Goal: Information Seeking & Learning: Learn about a topic

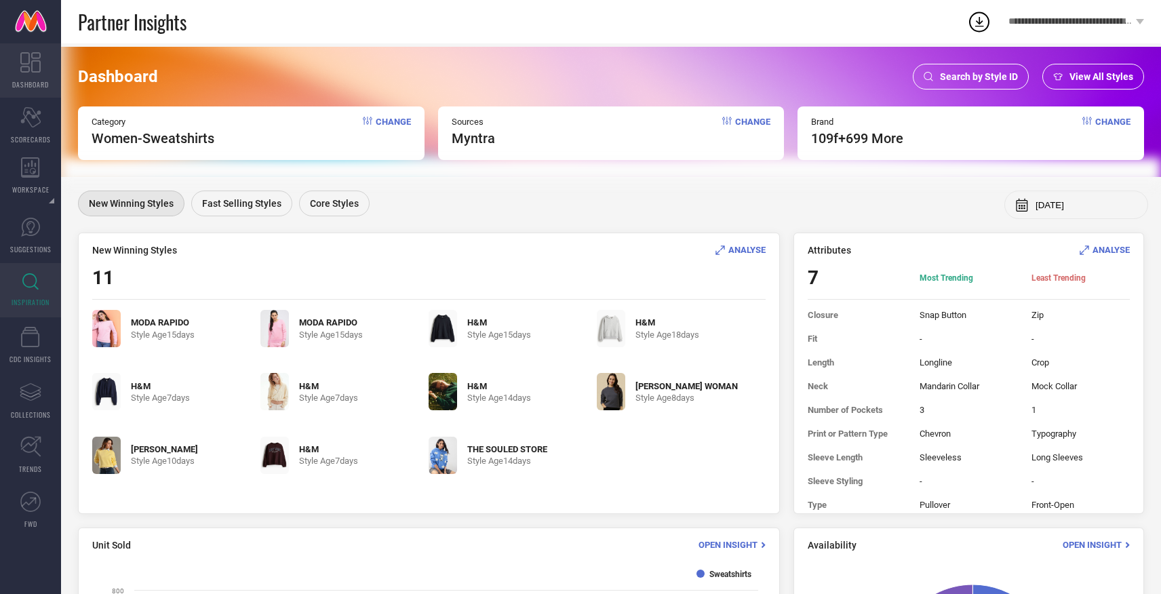
click at [27, 69] on icon at bounding box center [30, 62] width 20 height 20
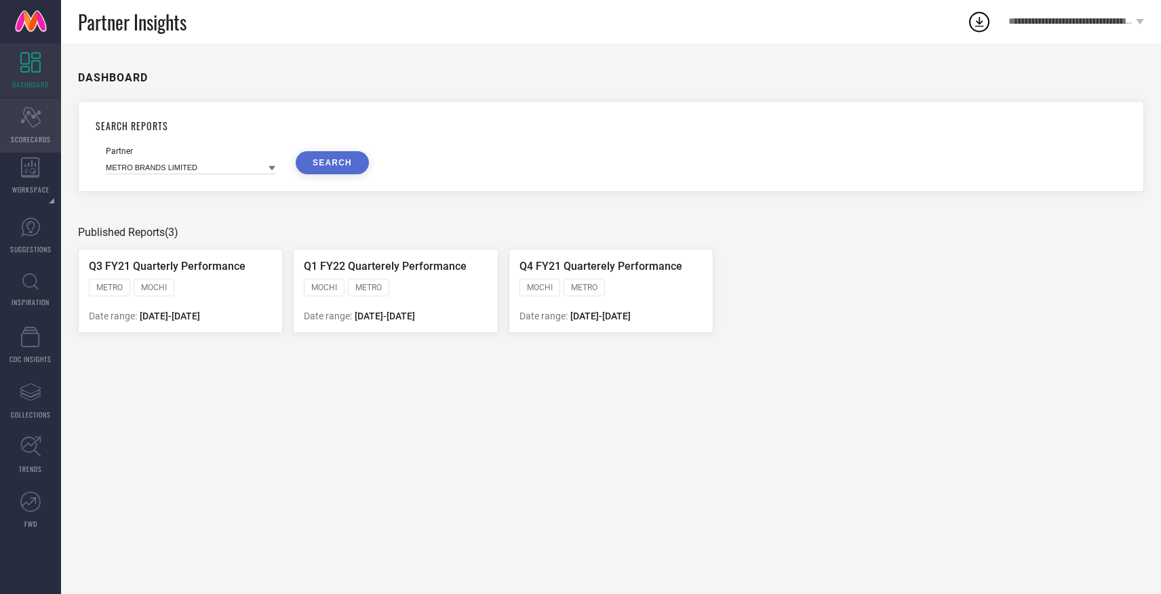
click at [46, 116] on div "Scorecard SCORECARDS" at bounding box center [30, 125] width 61 height 54
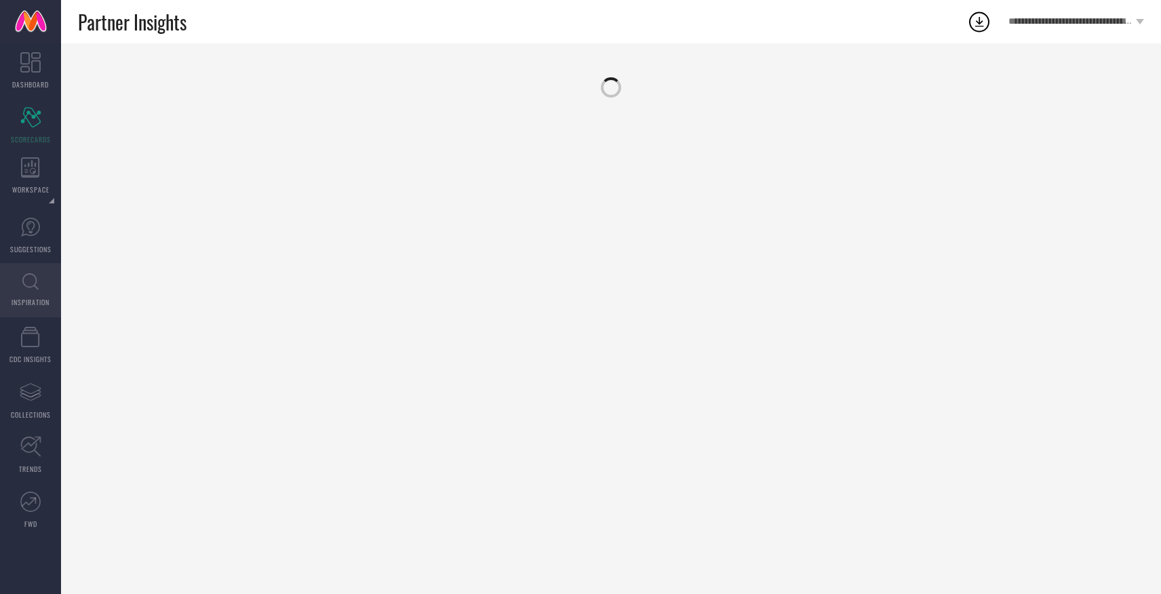
click at [29, 291] on link "INSPIRATION" at bounding box center [30, 290] width 61 height 54
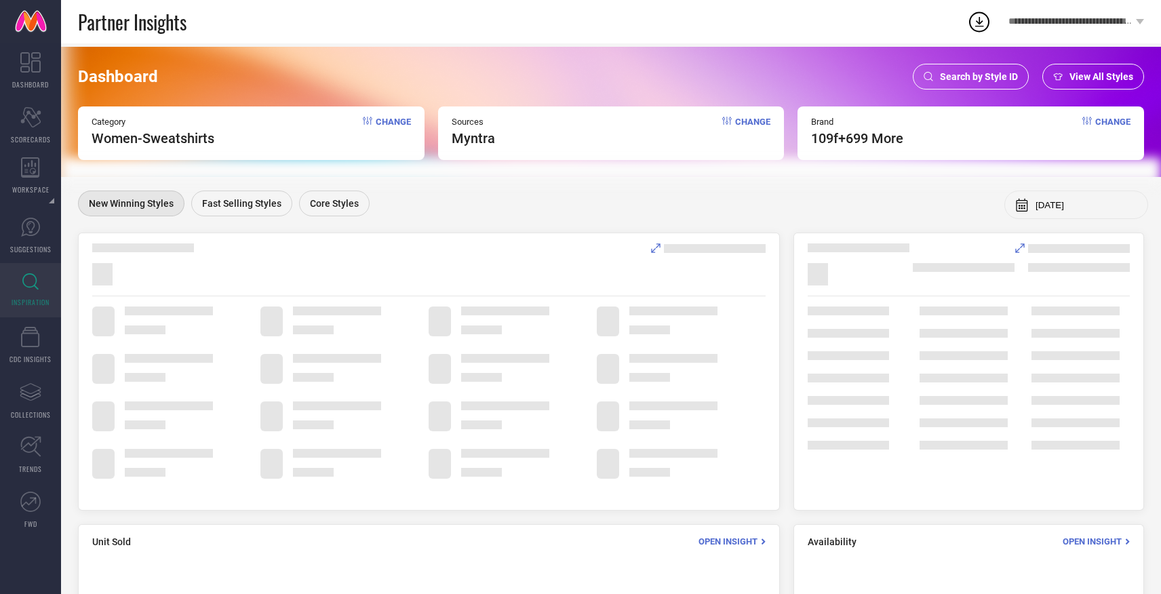
click at [393, 122] on span "Change" at bounding box center [393, 132] width 35 height 30
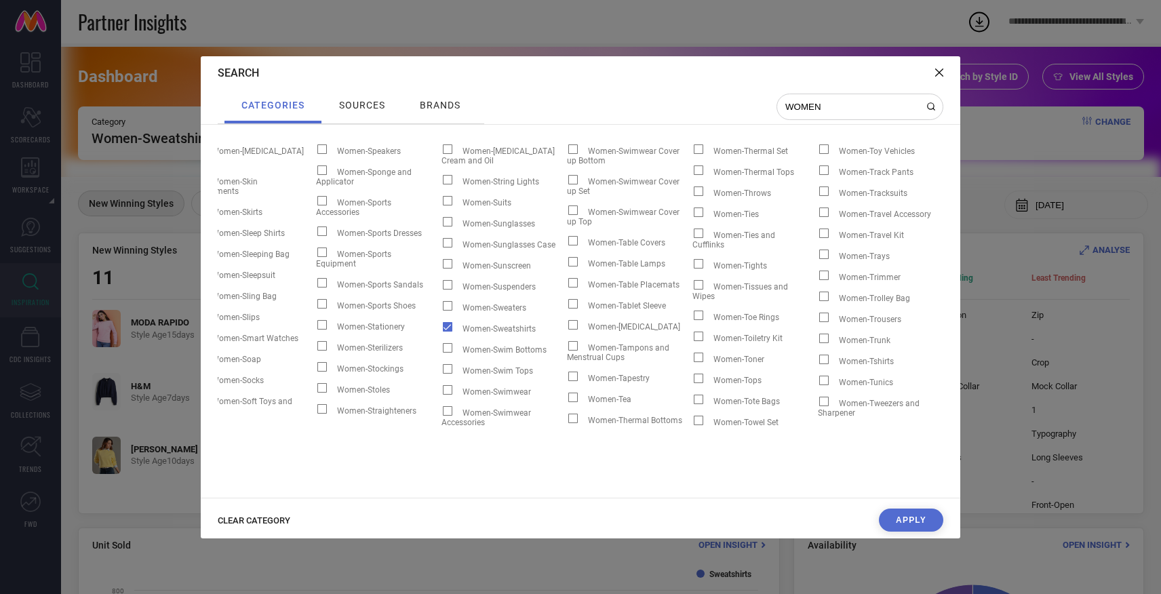
scroll to position [0, 4563]
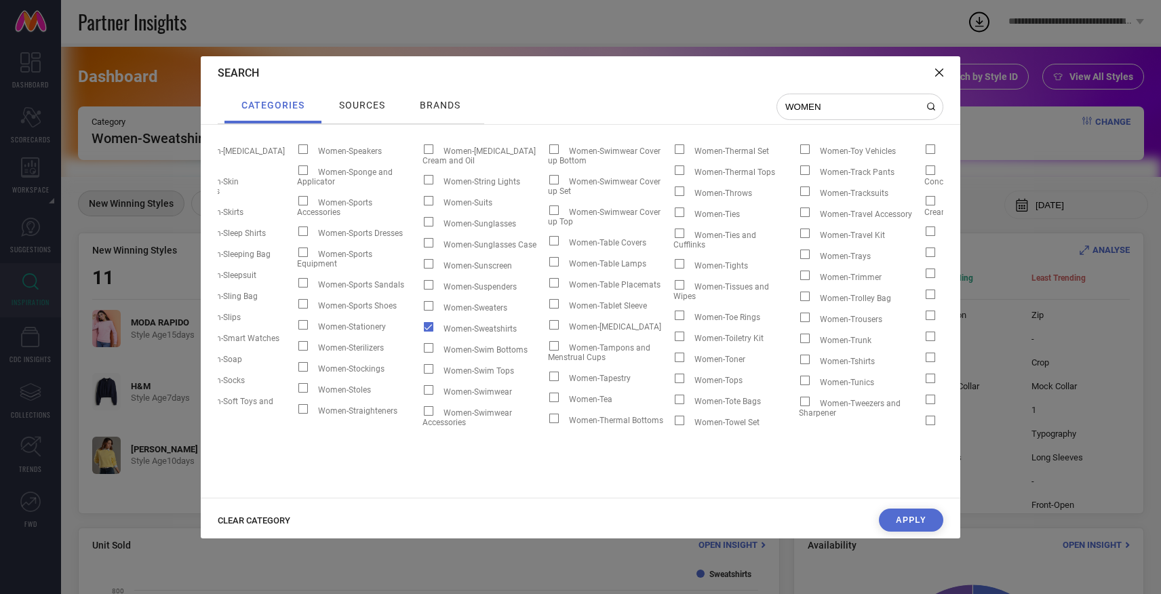
type input "WOMEN"
click at [429, 322] on span at bounding box center [428, 326] width 9 height 9
click at [423, 332] on input "Women-Sweatshirts" at bounding box center [423, 332] width 0 height 0
click at [804, 355] on span at bounding box center [804, 359] width 9 height 9
click at [799, 364] on input "Women-Tshirts" at bounding box center [799, 364] width 0 height 0
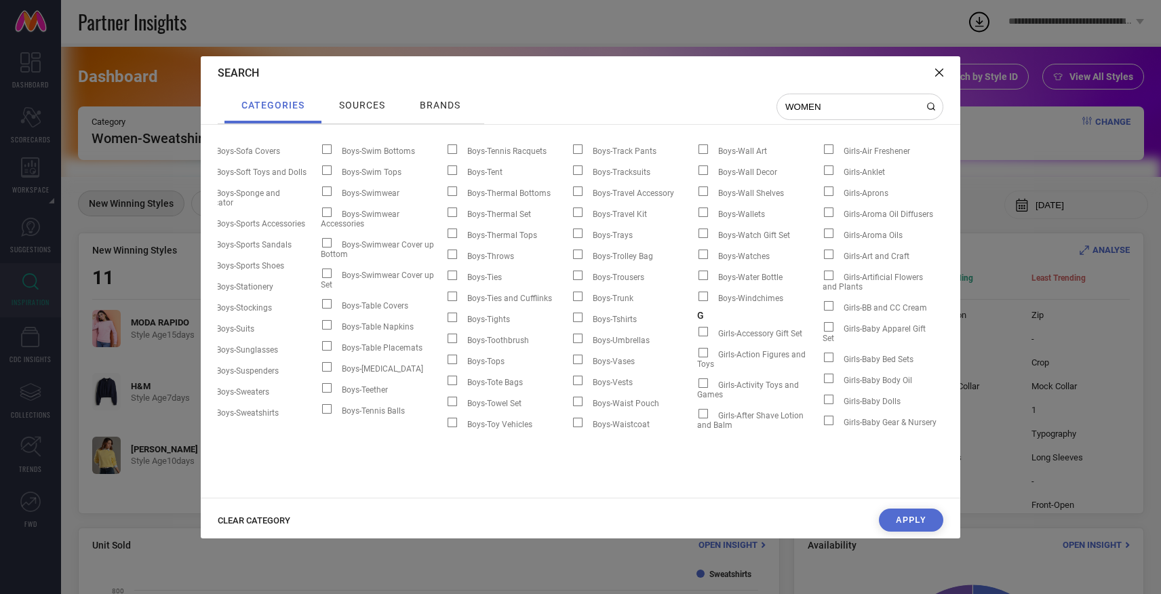
click at [361, 108] on span "sources" at bounding box center [362, 105] width 46 height 11
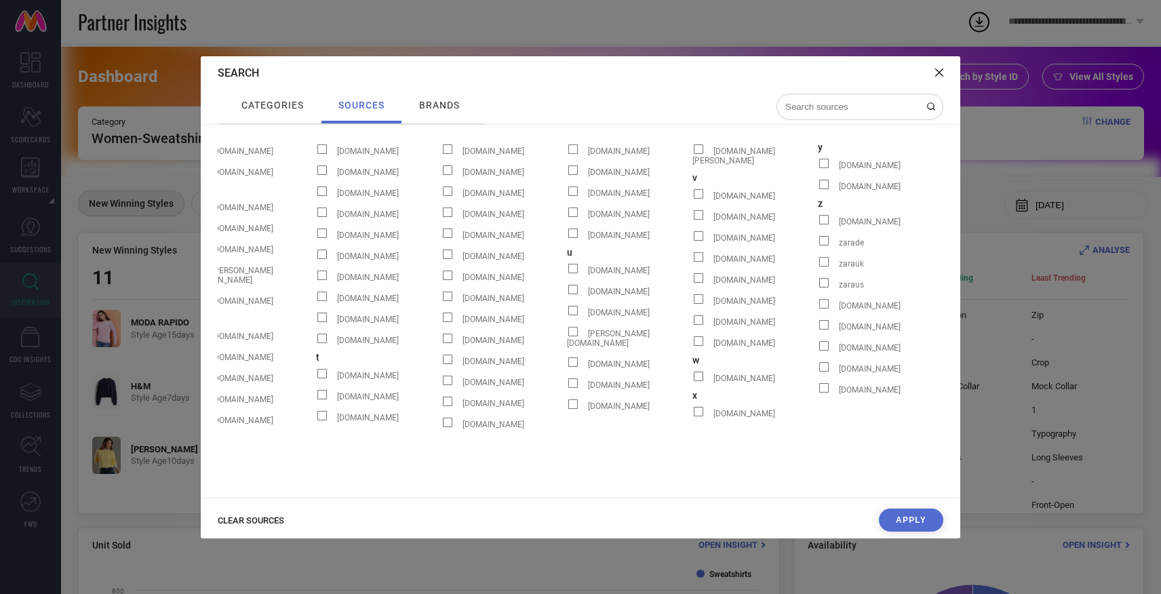
scroll to position [0, 1784]
click at [433, 109] on span "brands" at bounding box center [439, 105] width 41 height 11
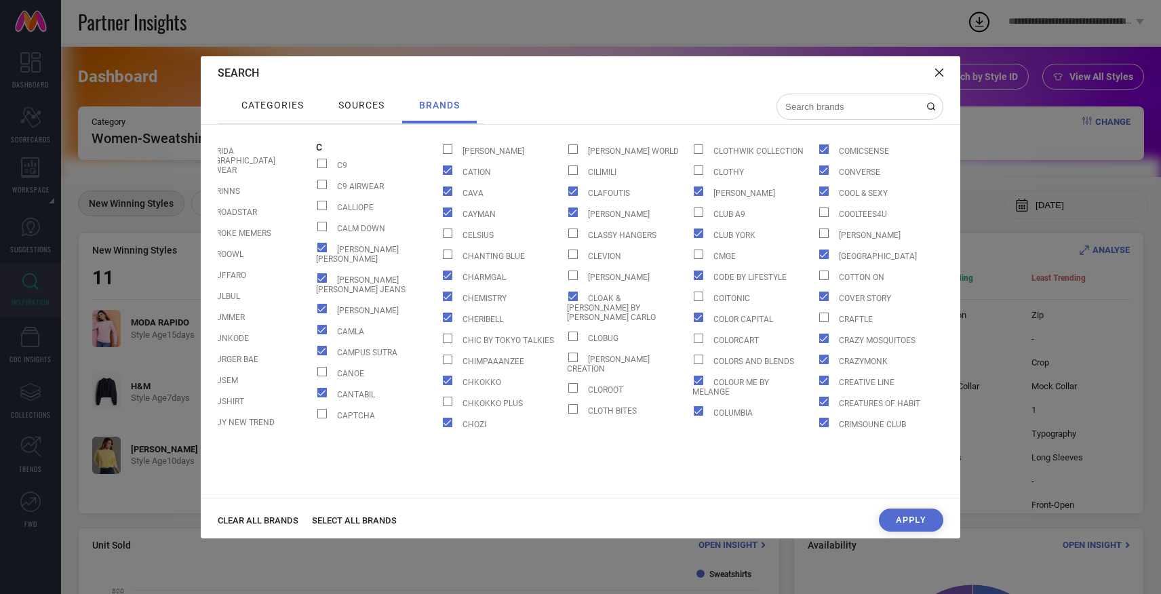
click at [283, 521] on span "CLEAR ALL BRANDS" at bounding box center [258, 520] width 81 height 10
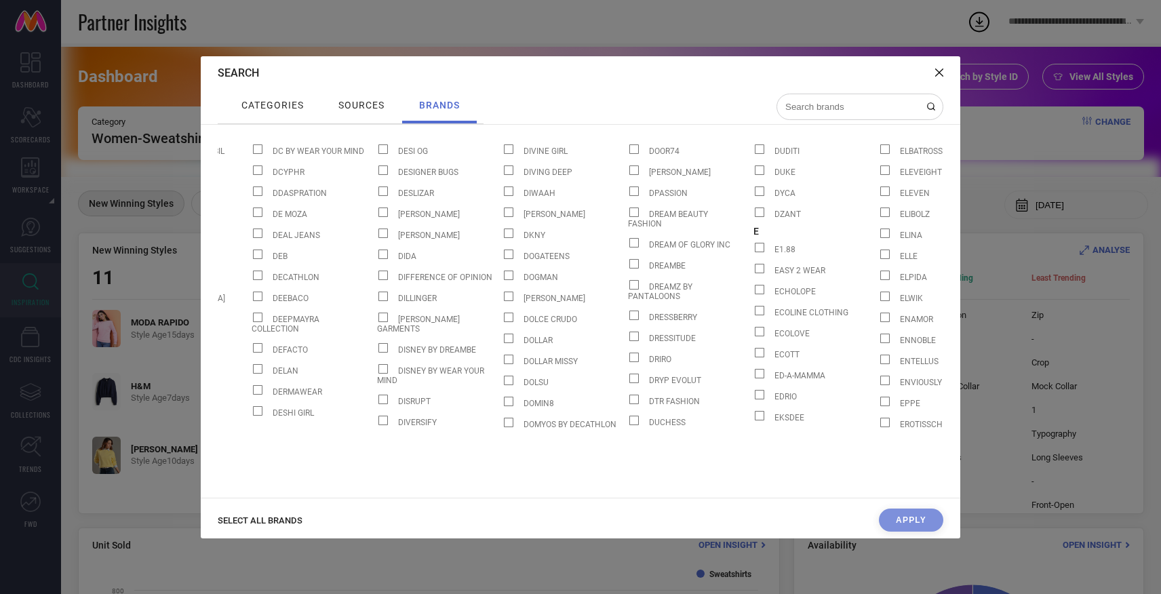
scroll to position [0, 2619]
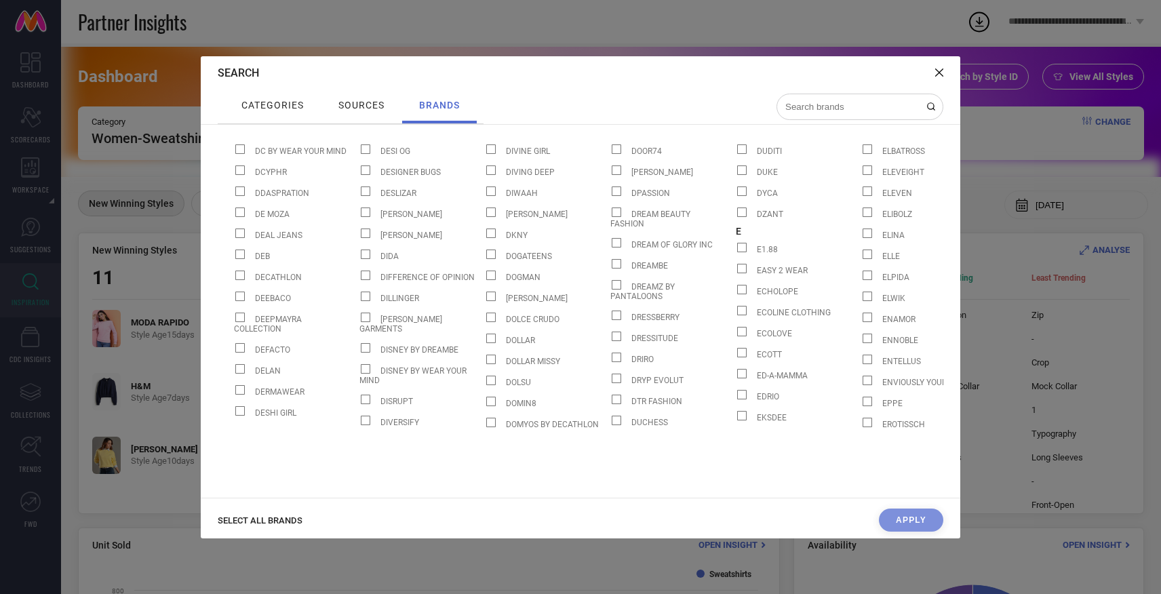
click at [858, 115] on div at bounding box center [860, 107] width 167 height 26
click at [851, 106] on input at bounding box center [852, 107] width 136 height 12
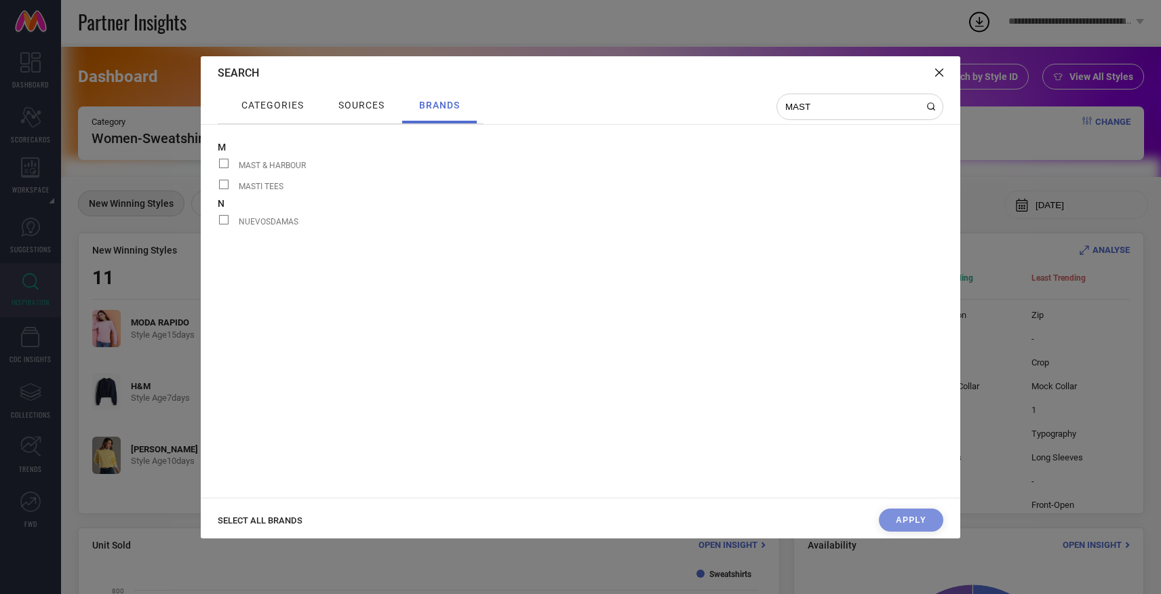
scroll to position [0, 0]
type input "MAST"
click at [250, 165] on span "MAST & HARBOUR" at bounding box center [272, 165] width 67 height 9
click at [218, 168] on input "MAST & HARBOUR" at bounding box center [218, 168] width 0 height 0
click at [370, 109] on span "sources" at bounding box center [361, 105] width 46 height 11
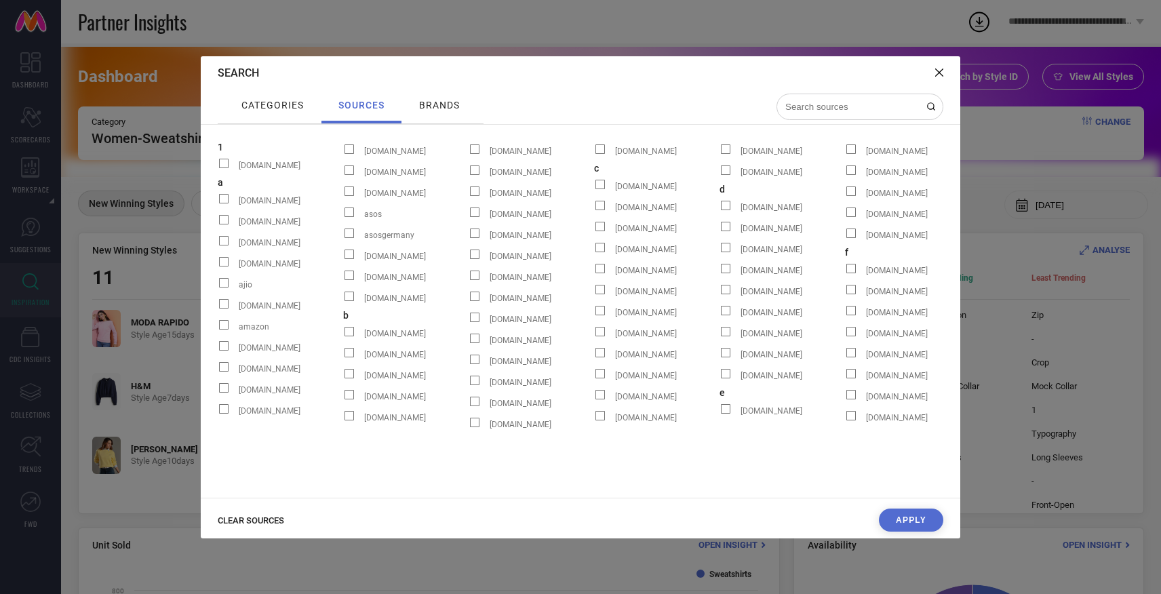
click at [276, 110] on div "categories" at bounding box center [272, 105] width 69 height 18
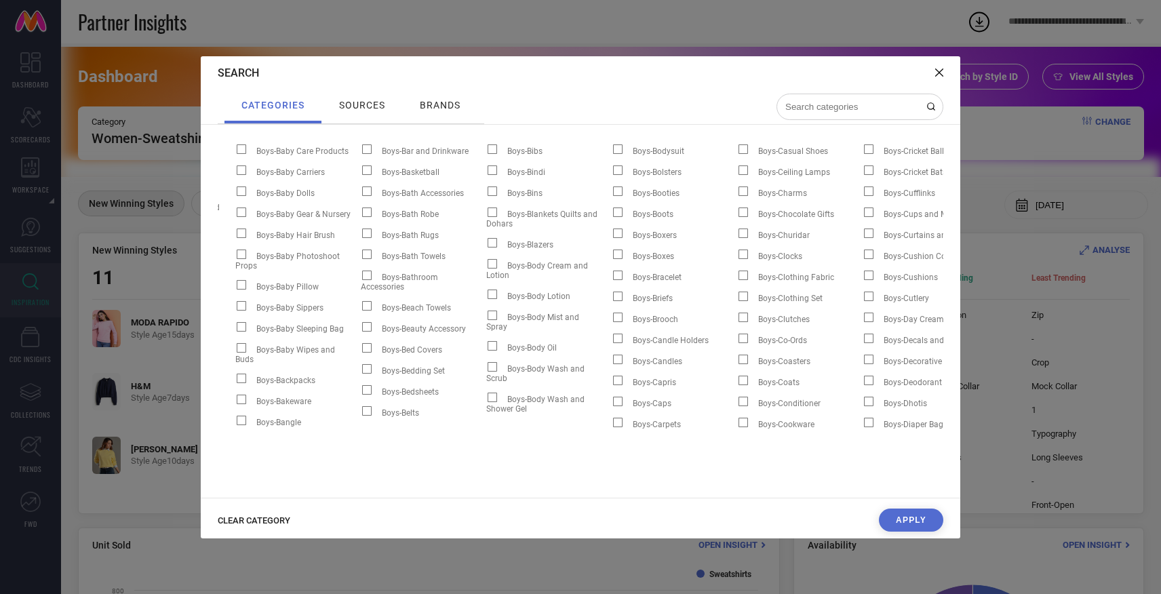
scroll to position [0, 109]
click at [805, 111] on input at bounding box center [852, 107] width 136 height 12
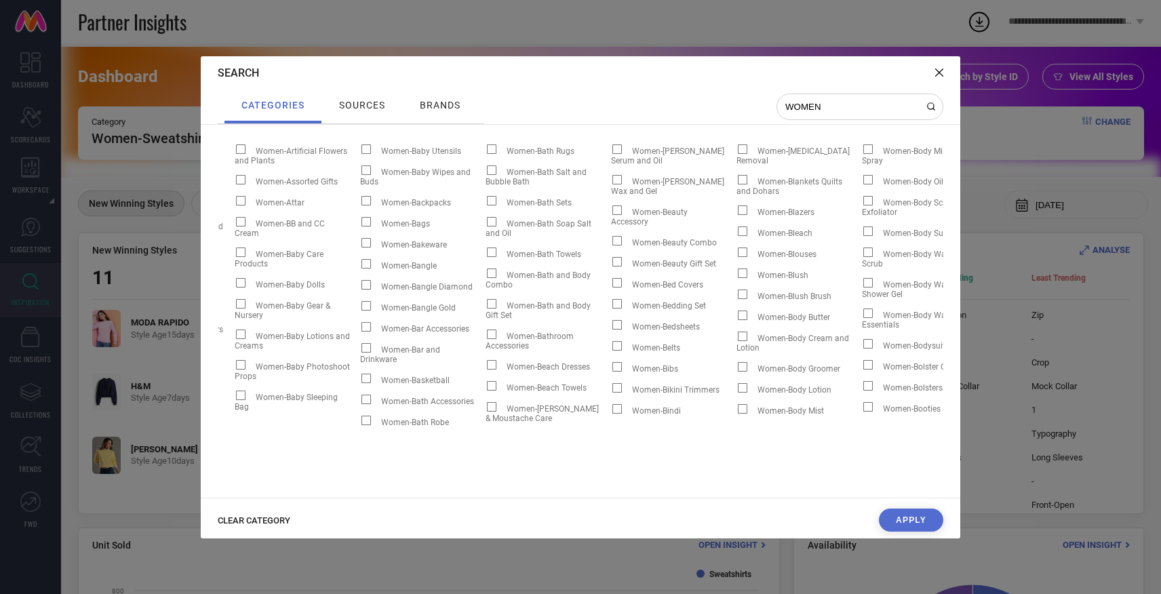
scroll to position [0, 0]
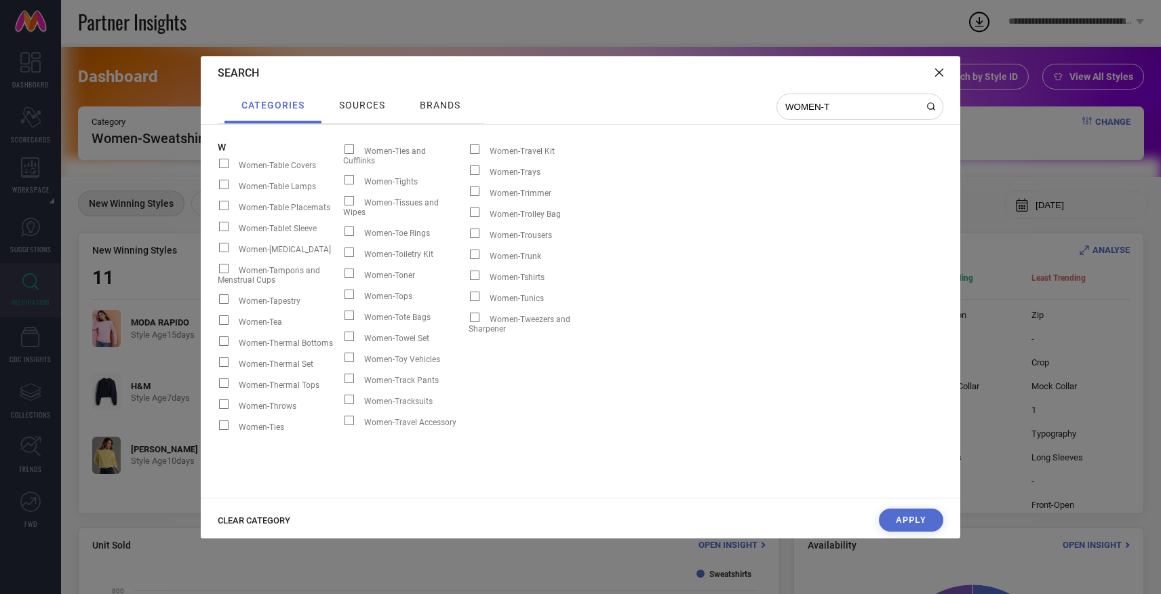
click at [844, 109] on input "WOMEN-T" at bounding box center [852, 107] width 136 height 12
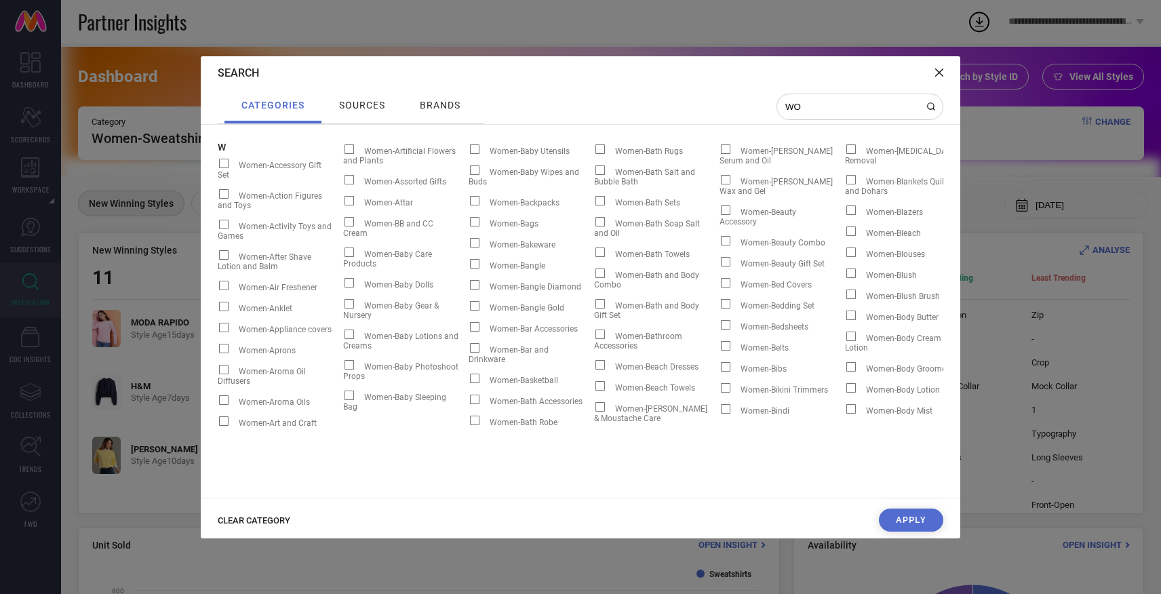
type input "W"
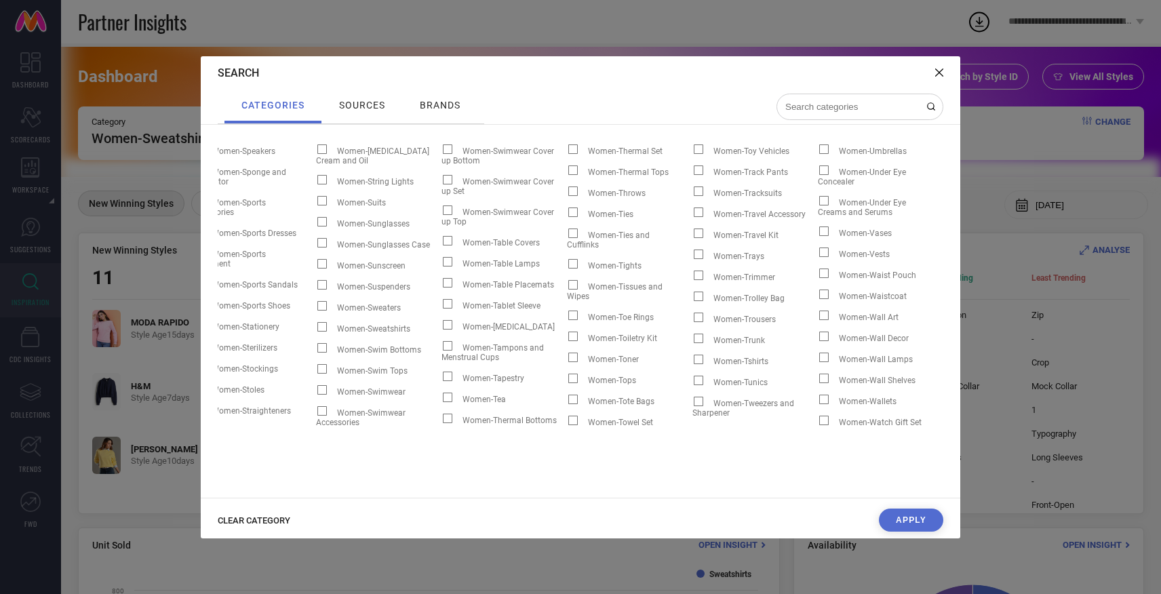
scroll to position [0, 28713]
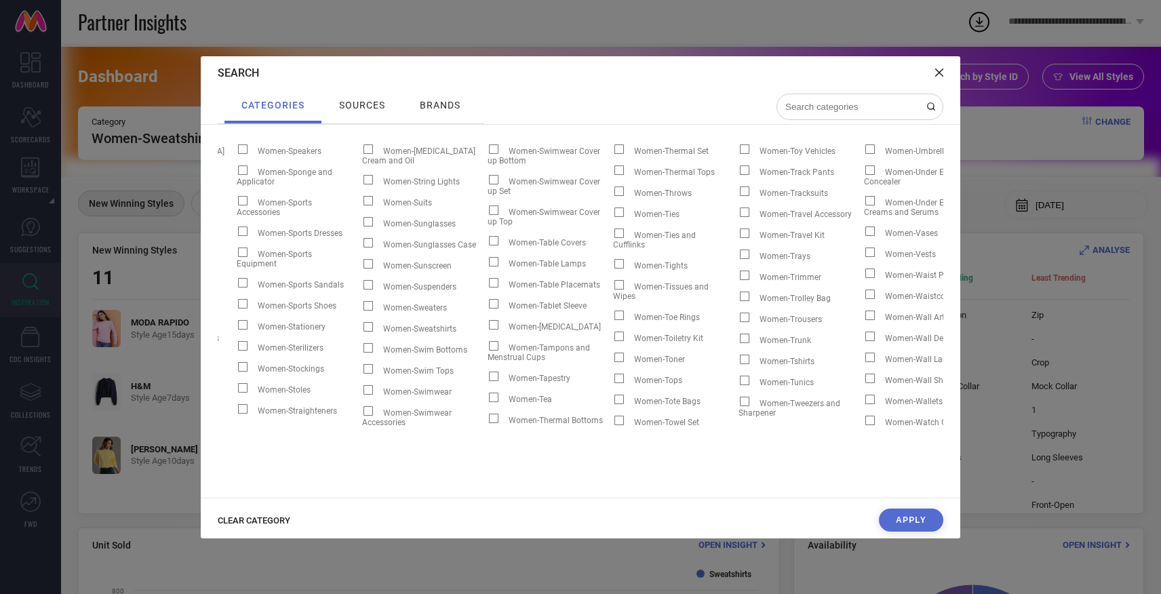
click at [740, 355] on span at bounding box center [744, 359] width 9 height 9
click at [739, 364] on input "Women-Tshirts" at bounding box center [739, 364] width 0 height 0
click at [740, 355] on span at bounding box center [744, 359] width 9 height 9
click at [739, 364] on input "Women-Tshirts" at bounding box center [739, 364] width 0 height 0
click at [740, 355] on span at bounding box center [744, 359] width 9 height 9
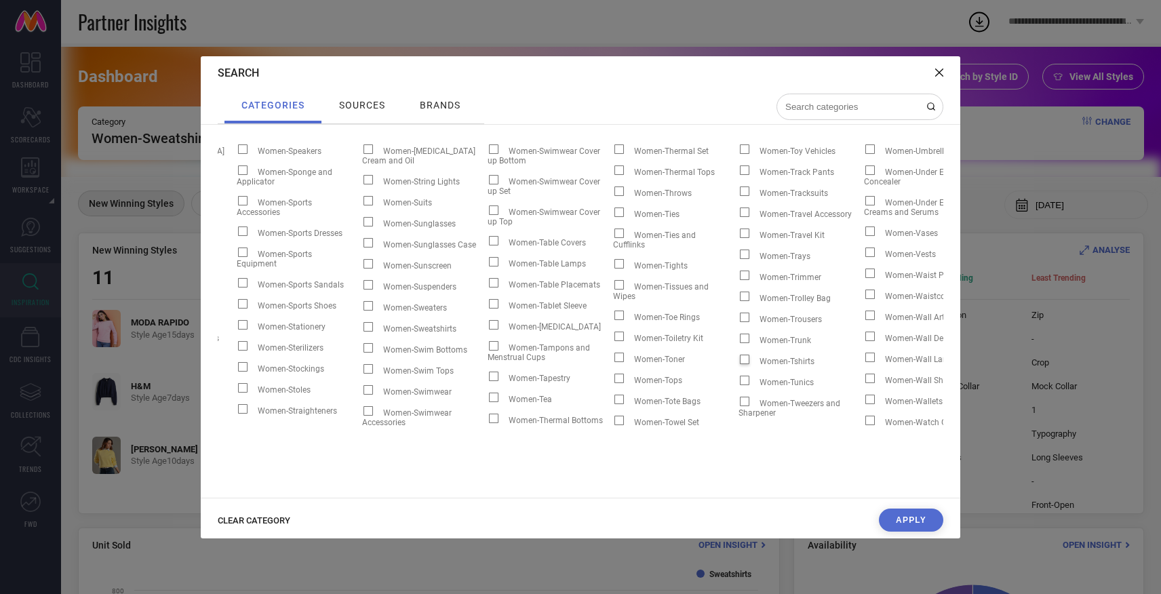
click at [739, 364] on input "Women-Tshirts" at bounding box center [739, 364] width 0 height 0
click at [740, 355] on span at bounding box center [744, 359] width 9 height 9
click at [739, 364] on input "Women-Tshirts" at bounding box center [739, 364] width 0 height 0
click at [614, 196] on span at bounding box center [618, 191] width 9 height 9
click at [613, 196] on input "Women-Throws" at bounding box center [613, 196] width 0 height 0
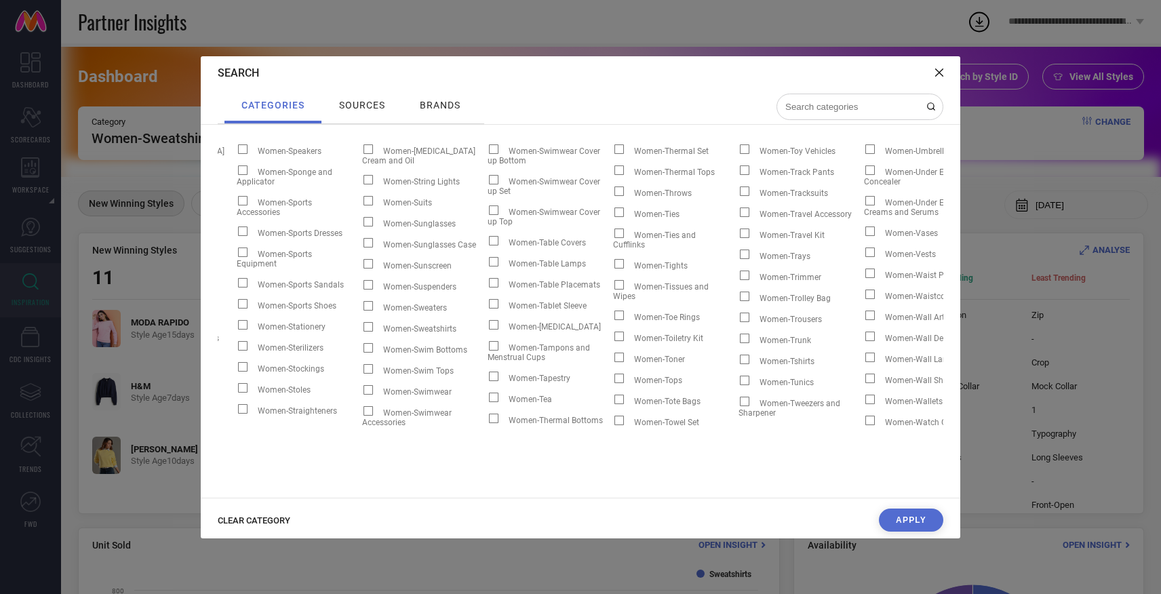
click at [428, 169] on form "B Boys-3/4 Length Pants Boys-Accessory Gift Set Boys-Action Figures and Toys Bo…" at bounding box center [581, 311] width 726 height 339
click at [432, 110] on span "brands" at bounding box center [440, 105] width 41 height 11
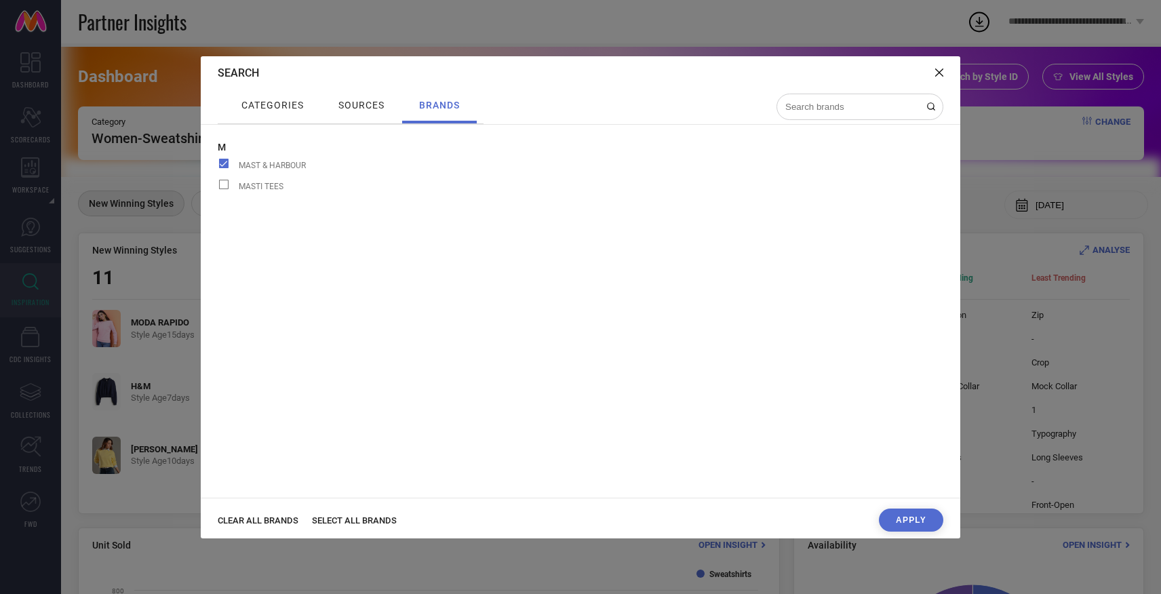
click at [269, 109] on span "categories" at bounding box center [272, 105] width 62 height 11
